Goal: Information Seeking & Learning: Learn about a topic

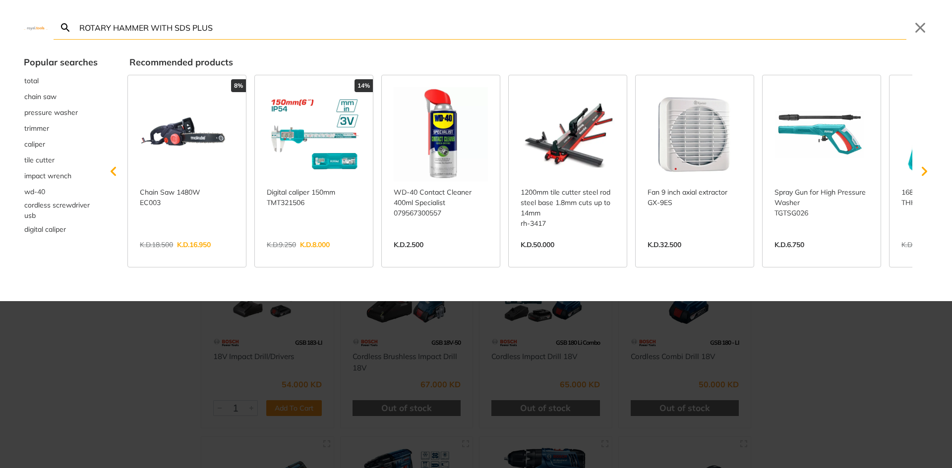
type input "ROTARY HAMMER WITH SDS PLUS"
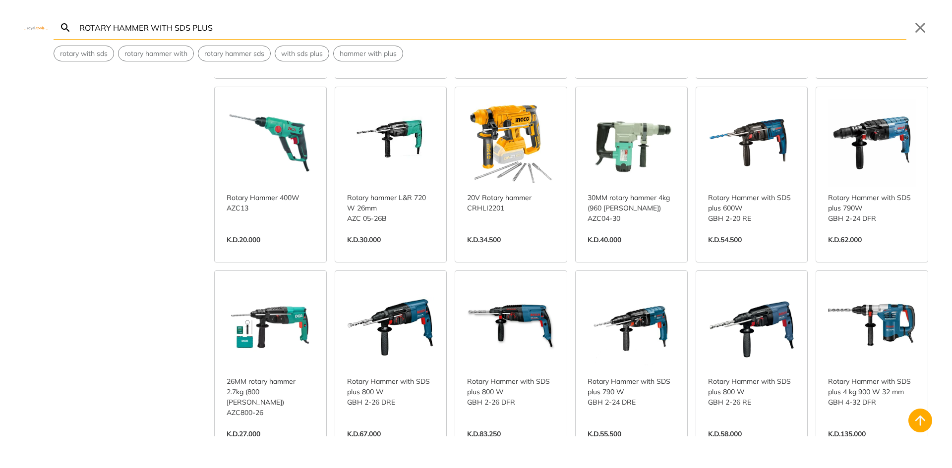
scroll to position [397, 0]
click at [383, 444] on link "View more →" at bounding box center [391, 444] width 88 height 0
click at [480, 444] on link "View more →" at bounding box center [511, 444] width 88 height 0
click at [600, 444] on link "View more →" at bounding box center [631, 444] width 88 height 0
click at [719, 444] on link "View more →" at bounding box center [752, 444] width 88 height 0
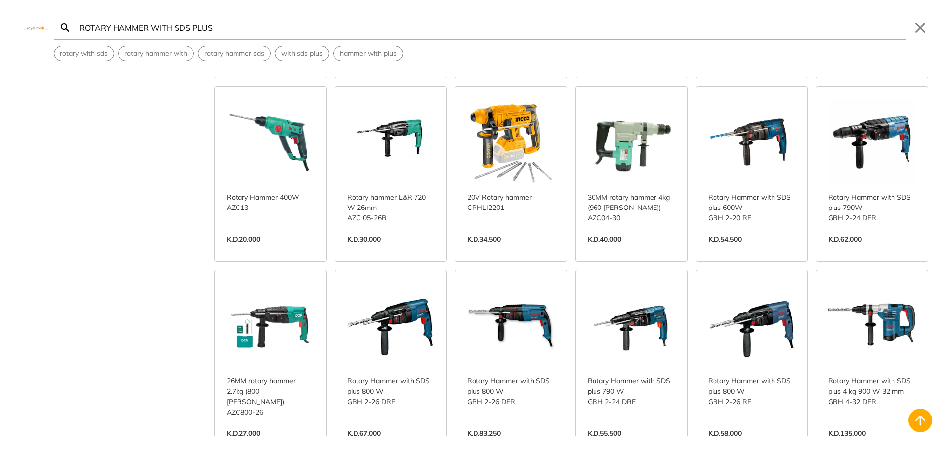
click at [730, 250] on link "View more →" at bounding box center [752, 250] width 88 height 0
click at [837, 250] on link "View more →" at bounding box center [872, 250] width 88 height 0
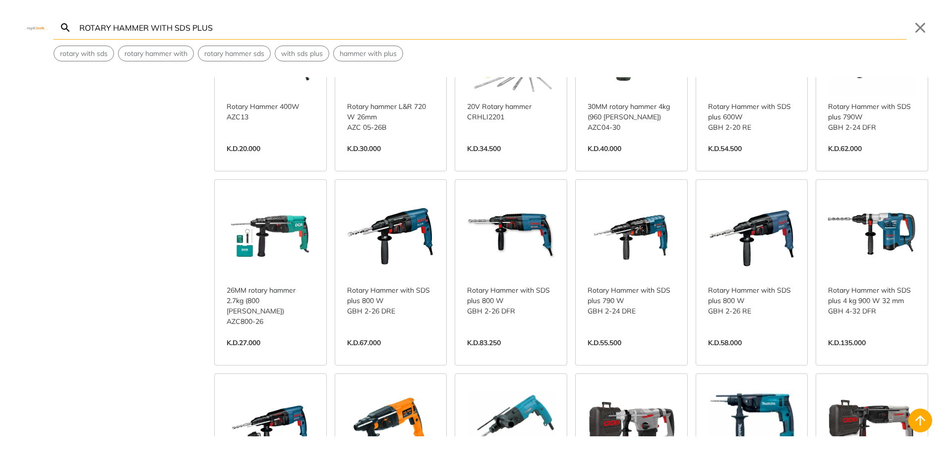
scroll to position [496, 0]
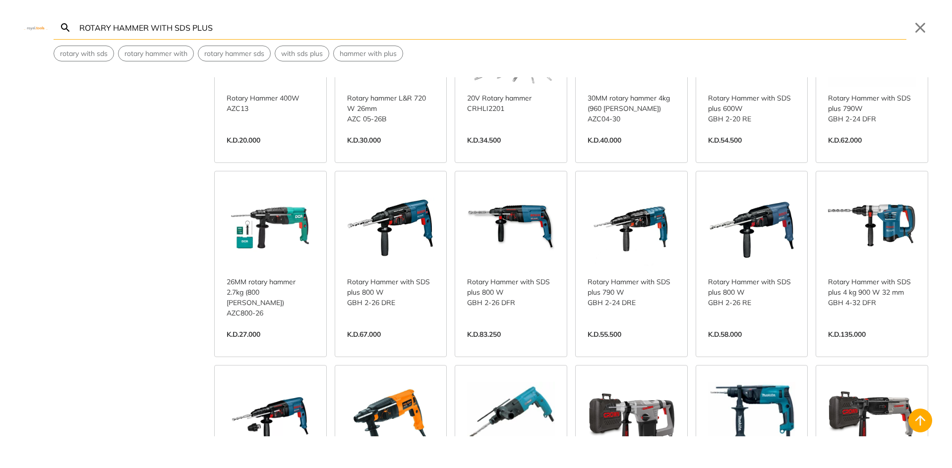
click at [413, 345] on link "View more →" at bounding box center [391, 345] width 88 height 0
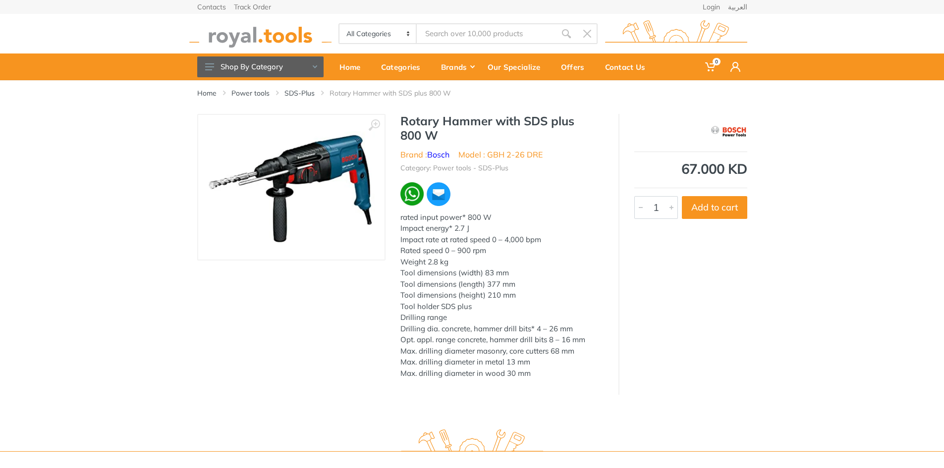
type input "ROTARY HAMMER WITH SDS PLUS"
